Goal: Navigation & Orientation: Find specific page/section

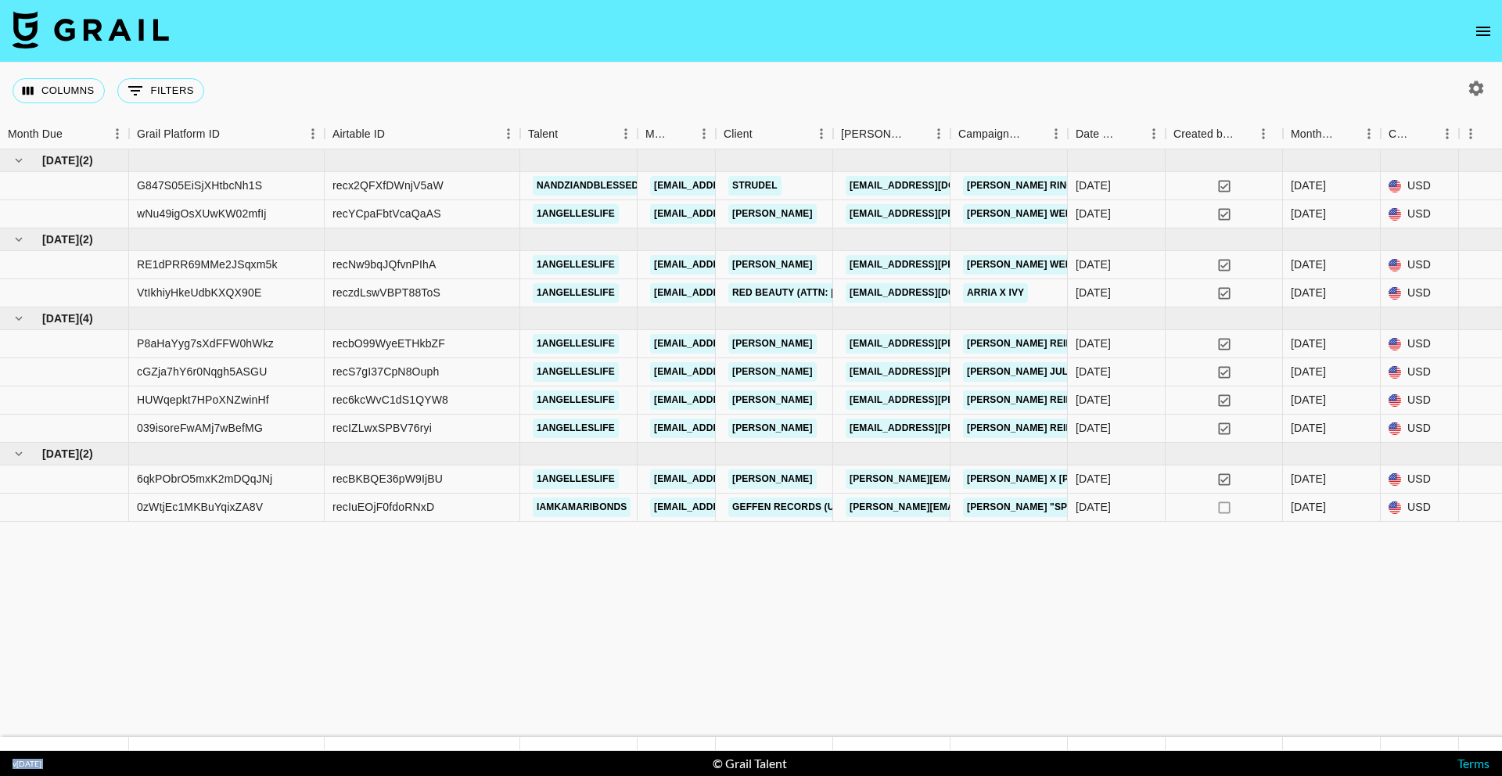
drag, startPoint x: 595, startPoint y: 752, endPoint x: 671, endPoint y: 746, distance: 75.4
click at [671, 746] on section "Columns 0 Filters + Booking Month Due Grail Platform ID Airtable ID Talent Mana…" at bounding box center [751, 388] width 1502 height 776
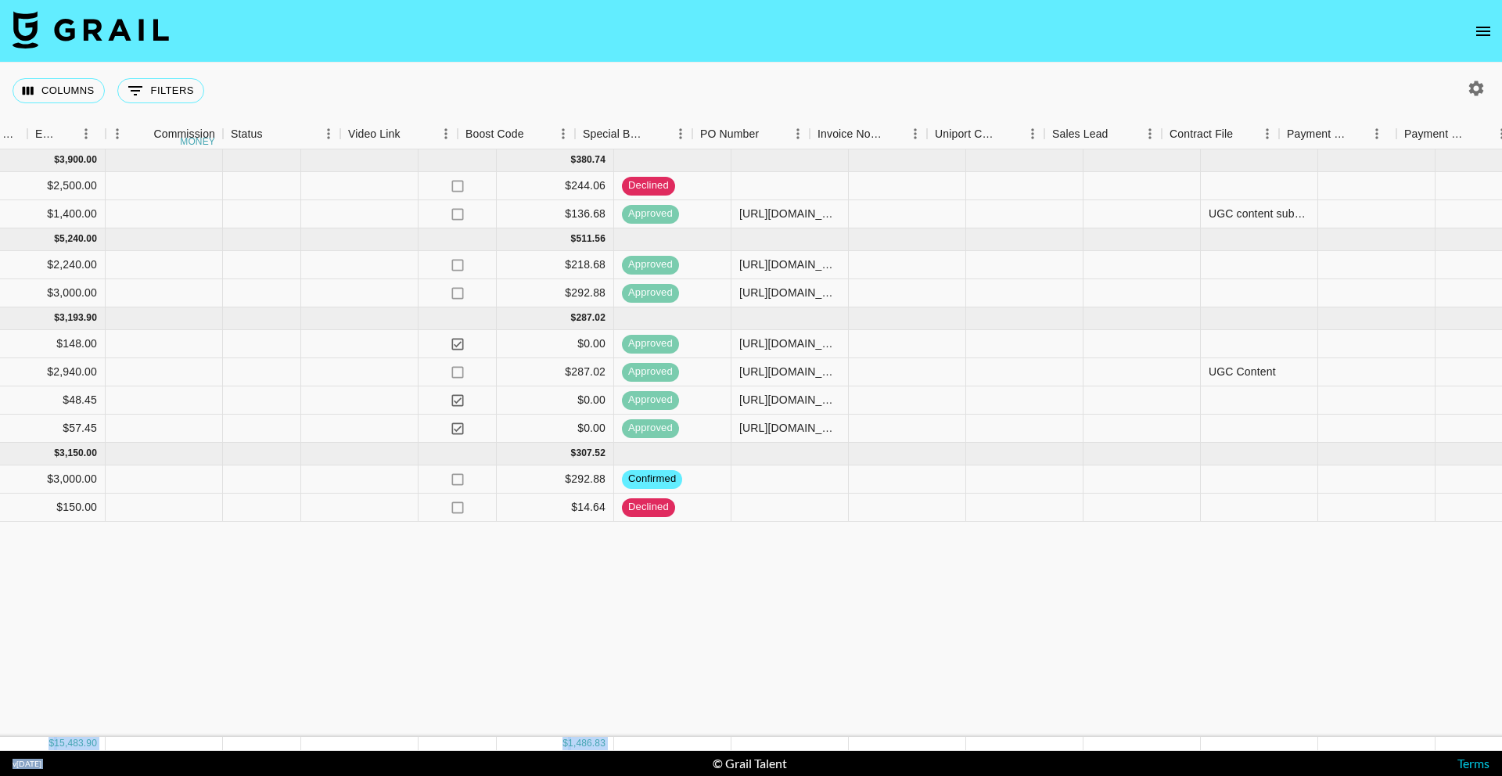
scroll to position [0, 2054]
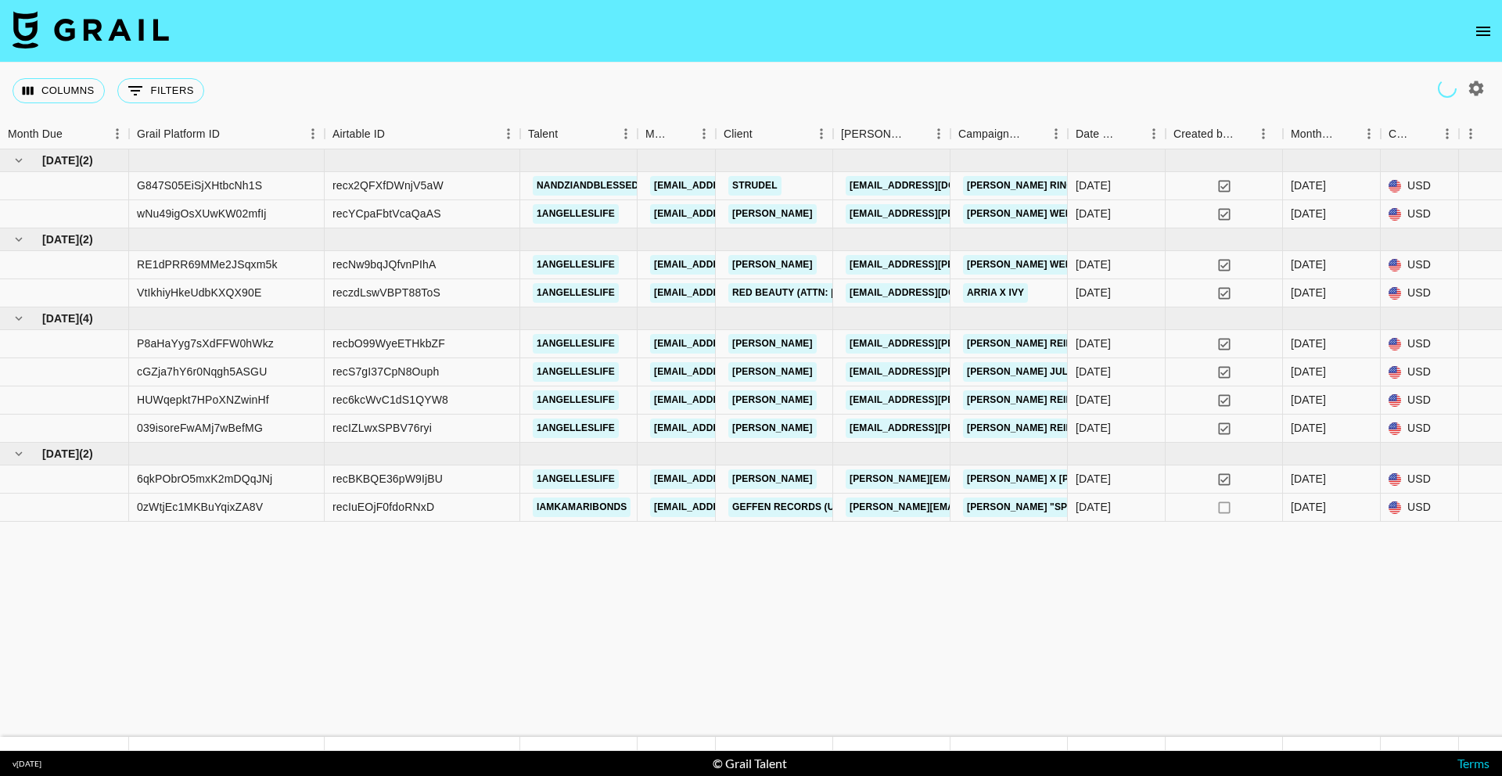
click at [1491, 9] on nav at bounding box center [751, 31] width 1502 height 63
click at [1483, 37] on icon "open drawer" at bounding box center [1483, 31] width 19 height 19
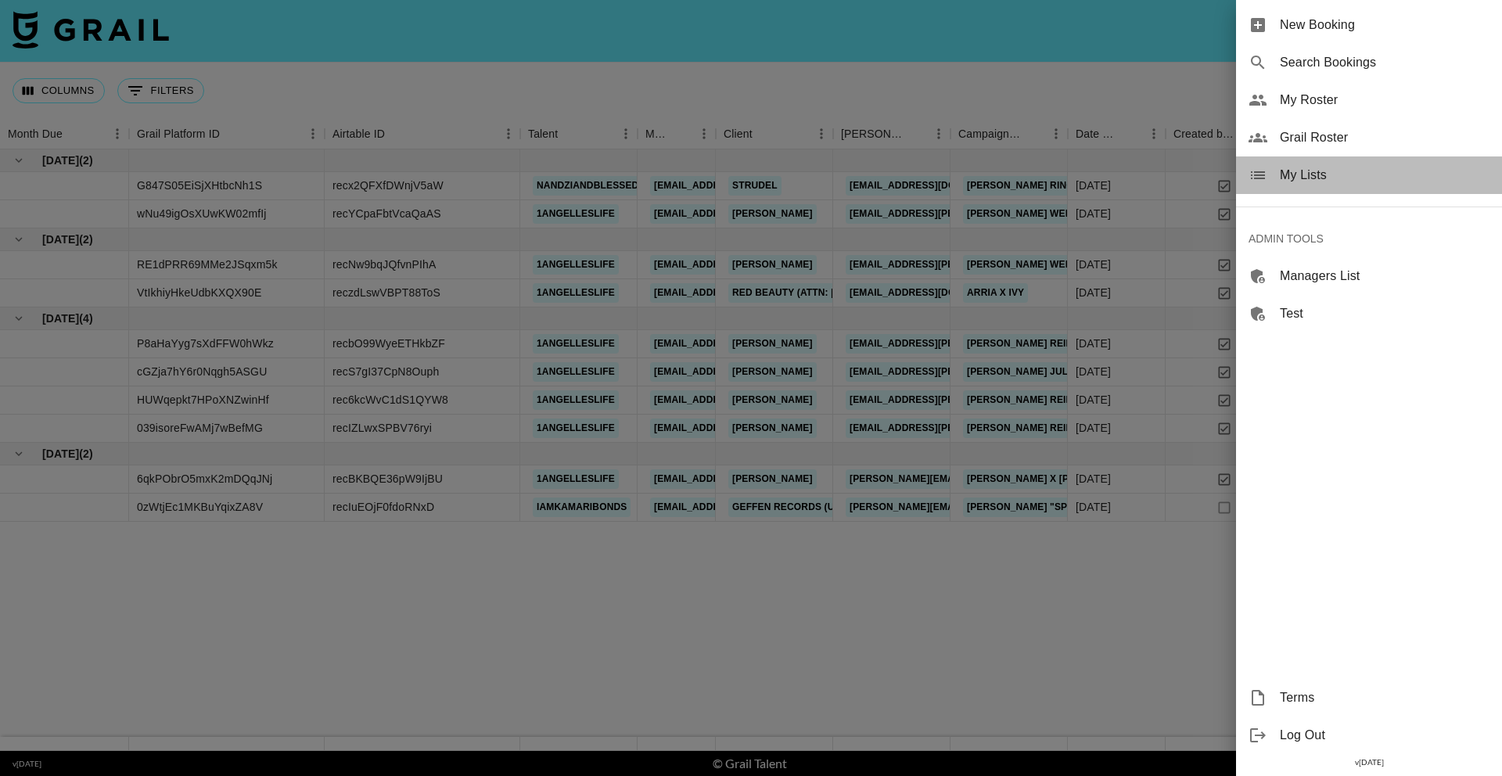
click at [1350, 179] on span "My Lists" at bounding box center [1385, 175] width 210 height 19
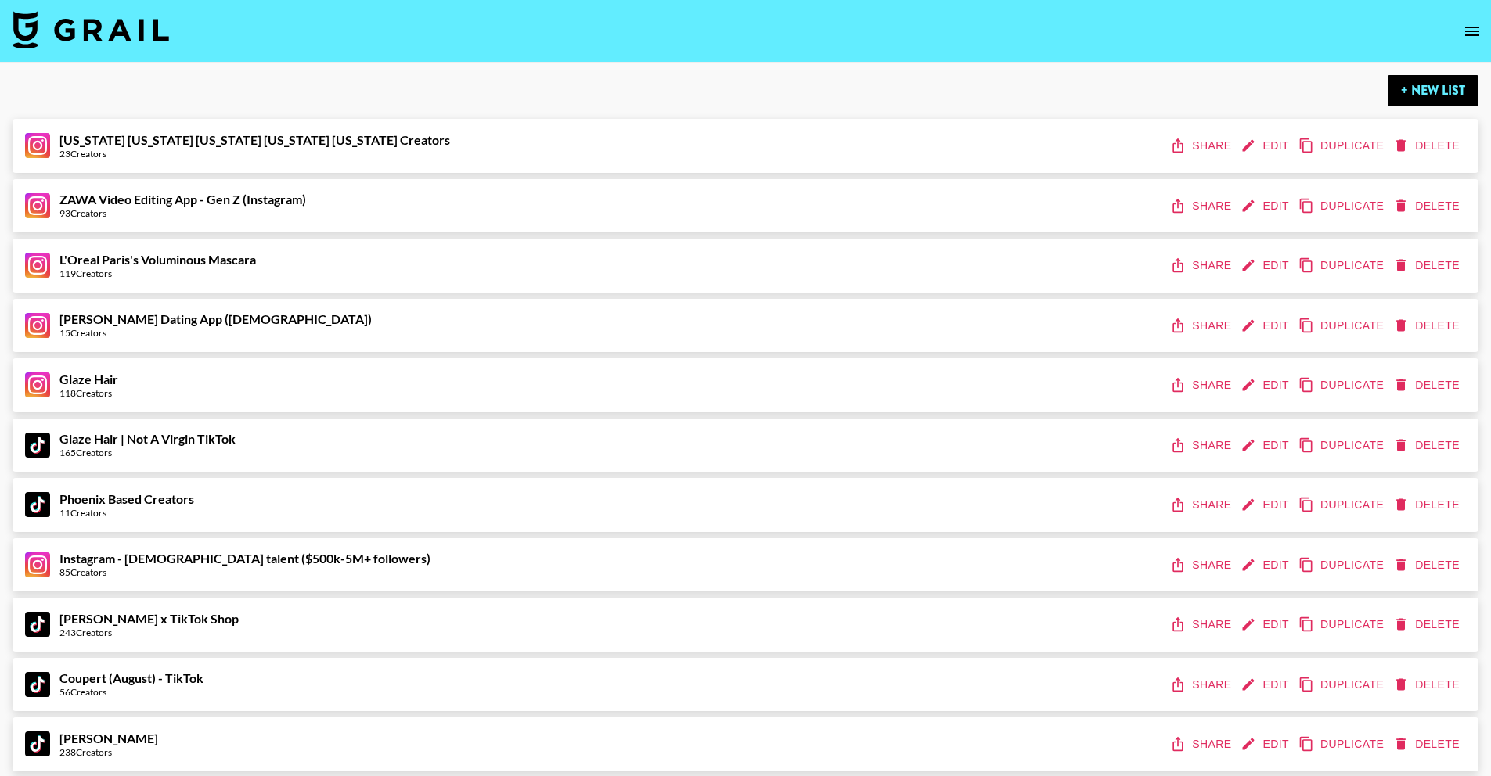
click at [305, 256] on div "L'Oreal Paris's Voluminous Mascara 119 Creators Share Edit Duplicate Delete" at bounding box center [745, 265] width 1440 height 29
click at [284, 397] on div "Glaze Hair 118 Creators Share Edit Duplicate Delete" at bounding box center [745, 385] width 1440 height 29
click at [254, 507] on div "Phoenix Based Creators 11 Creators Share Edit Duplicate Delete" at bounding box center [745, 505] width 1440 height 29
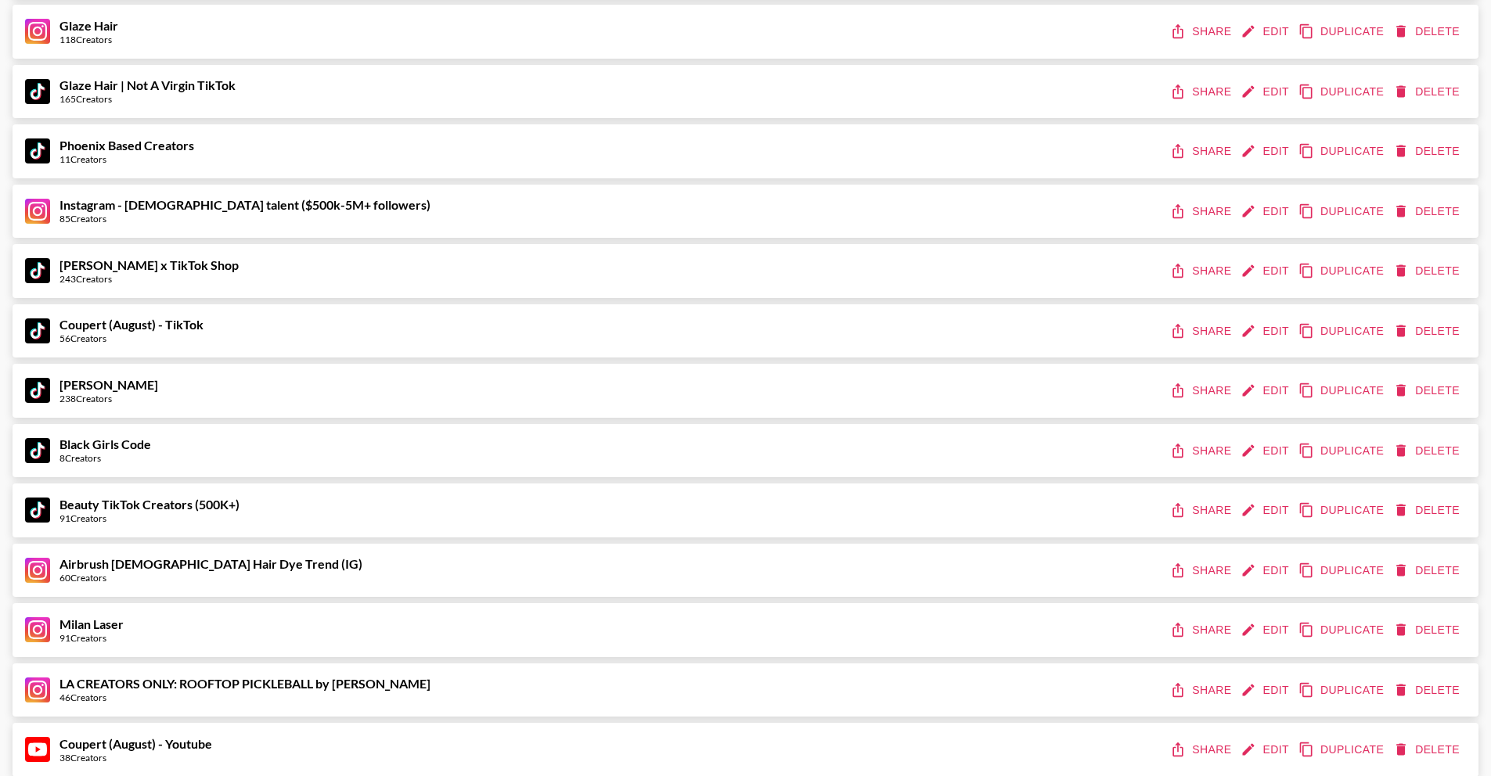
scroll to position [362, 0]
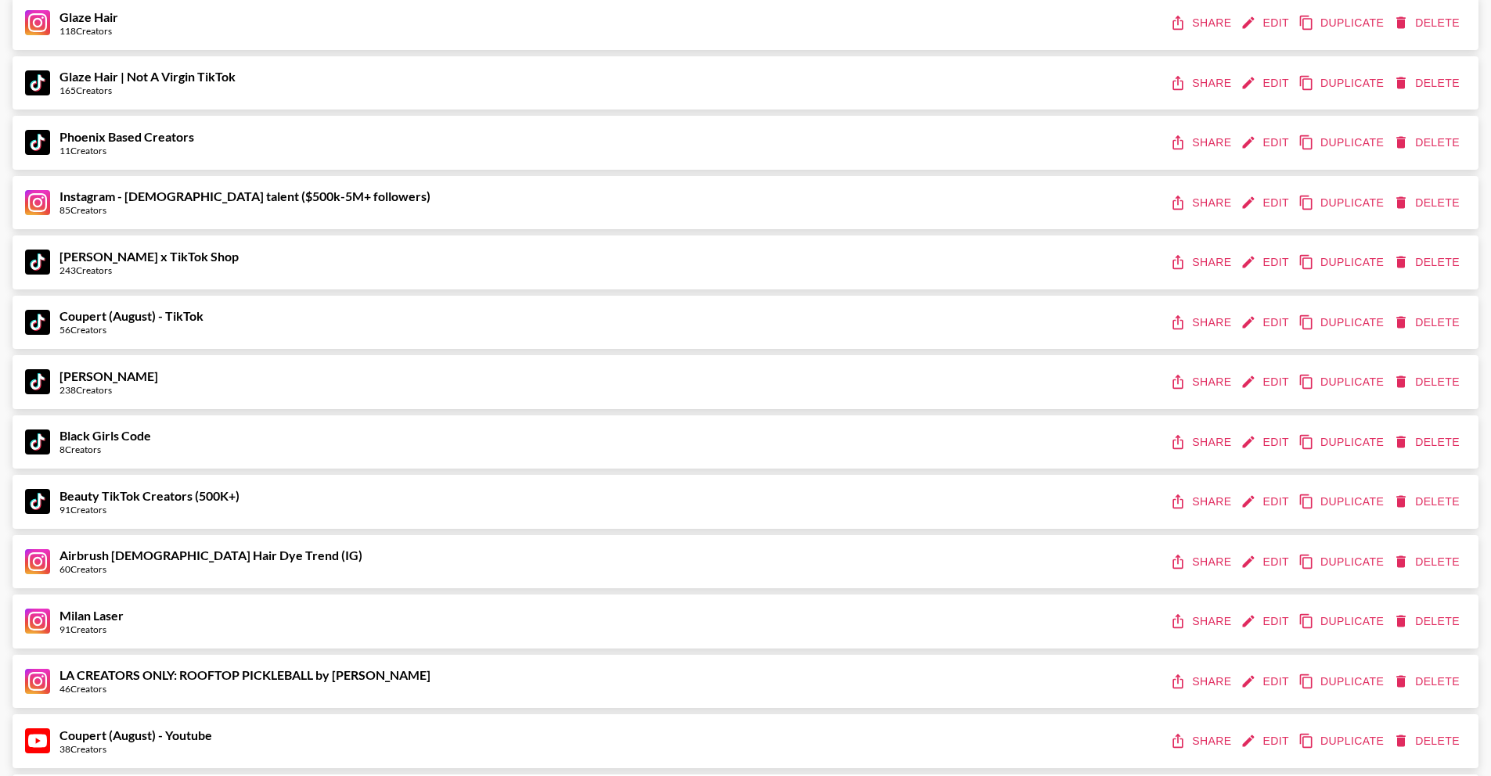
click at [1204, 203] on button "Share" at bounding box center [1202, 203] width 70 height 29
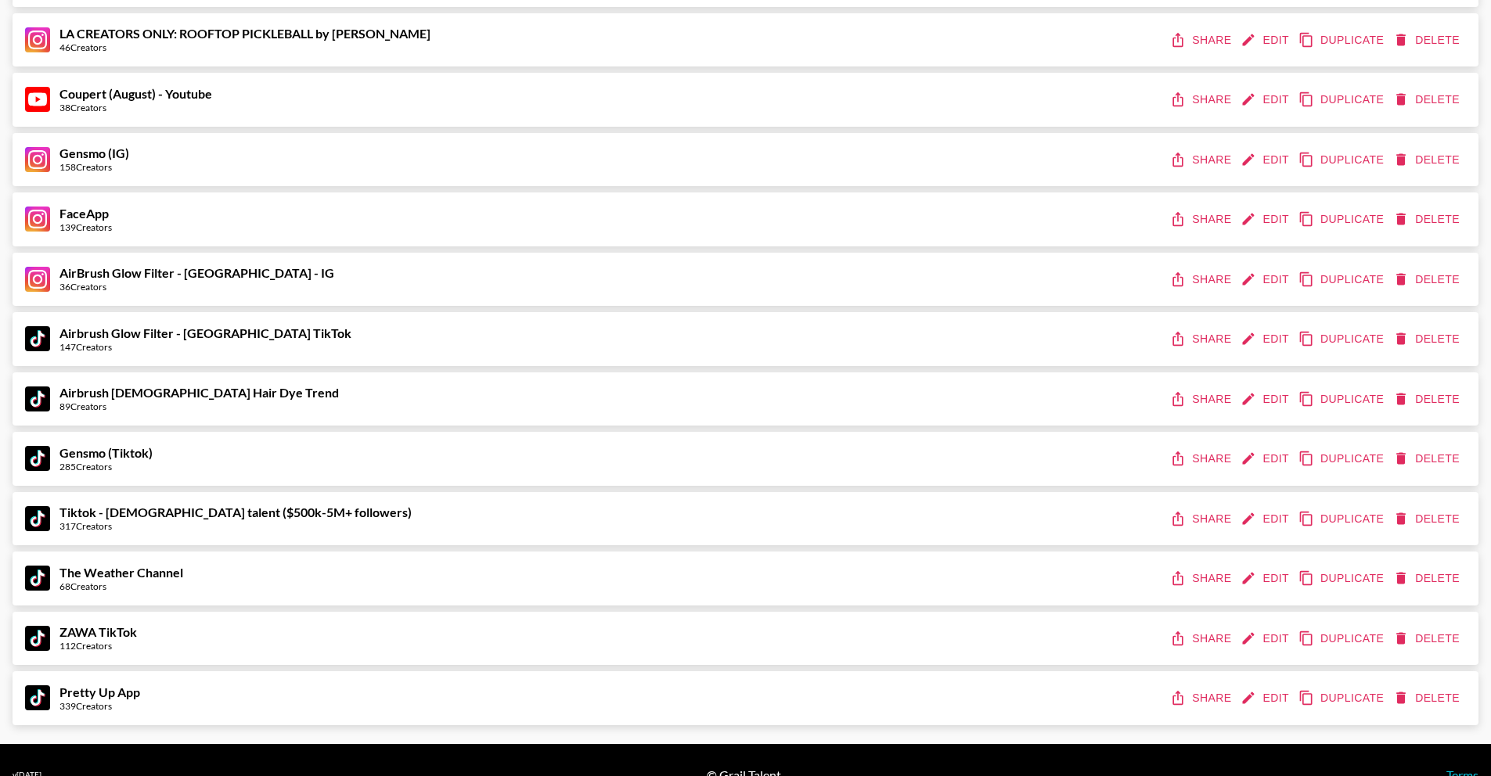
scroll to position [1034, 0]
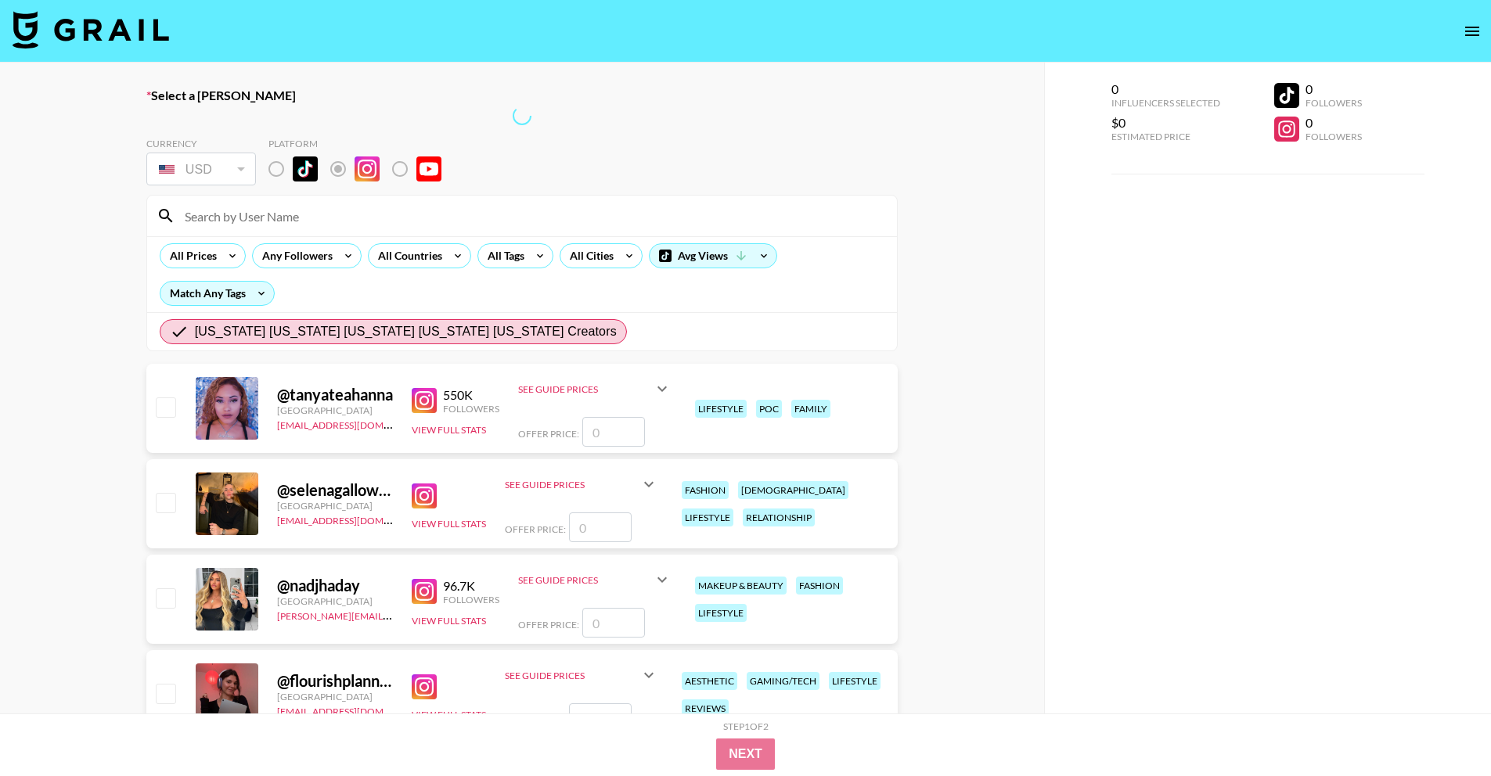
radio input "true"
